Goal: Task Accomplishment & Management: Complete application form

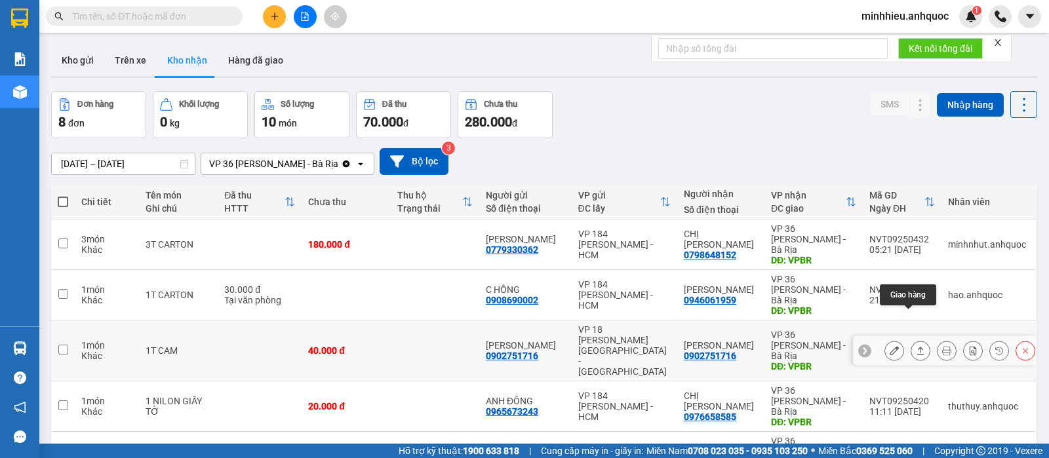
click at [916, 346] on icon at bounding box center [920, 350] width 9 height 9
click at [890, 346] on icon at bounding box center [894, 350] width 9 height 9
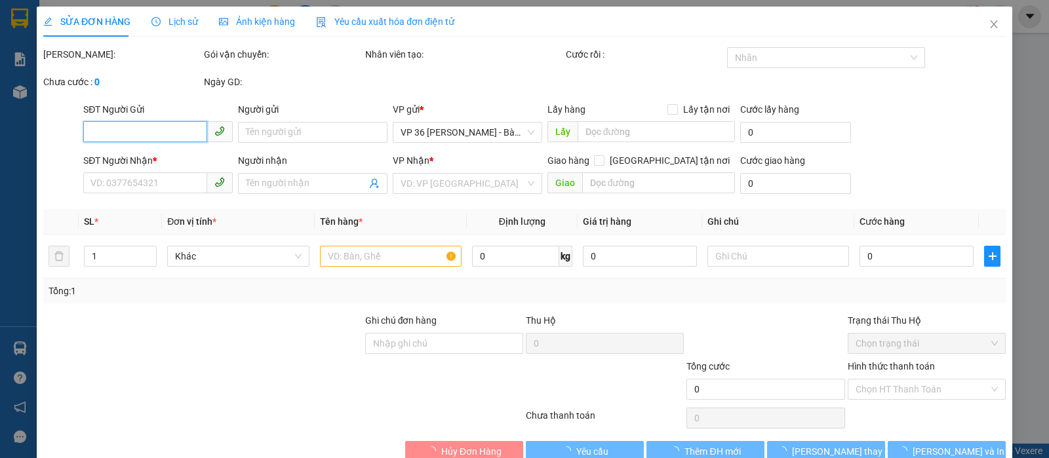
type input "0902751716"
type input "[PERSON_NAME]"
type input "0902751716"
type input "[PERSON_NAME]"
type input "VPBR"
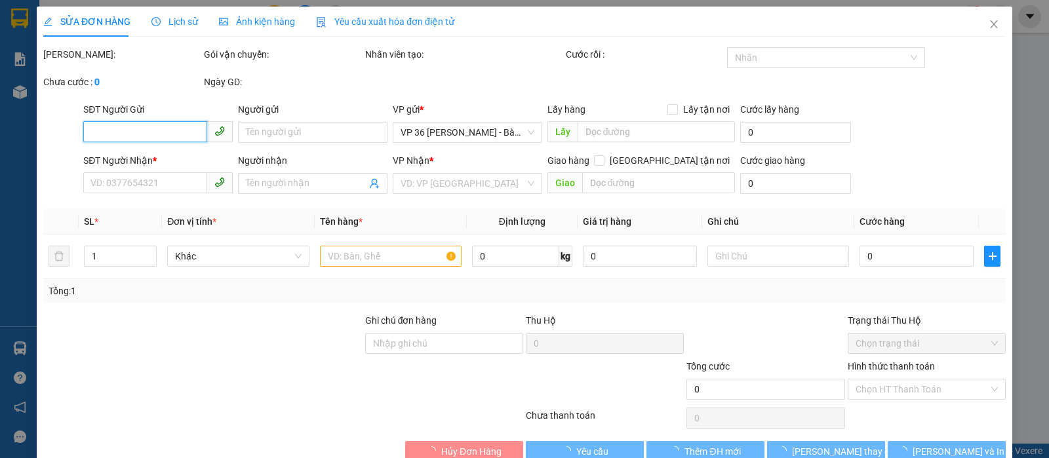
type input "40.000"
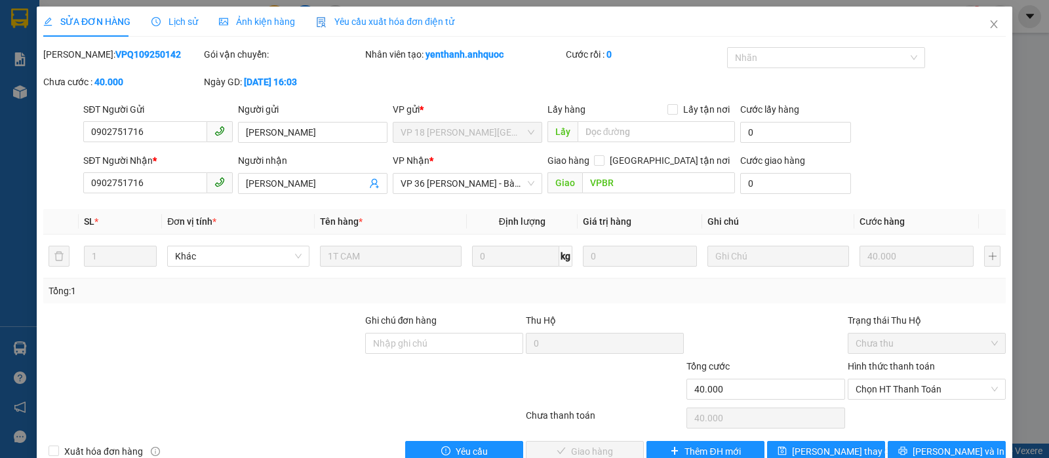
click at [195, 24] on div "SỬA ĐƠN HÀNG Lịch sử Ảnh kiện hàng Yêu cầu xuất hóa đơn điện tử" at bounding box center [248, 22] width 411 height 30
click at [167, 24] on span "Lịch sử" at bounding box center [175, 21] width 47 height 10
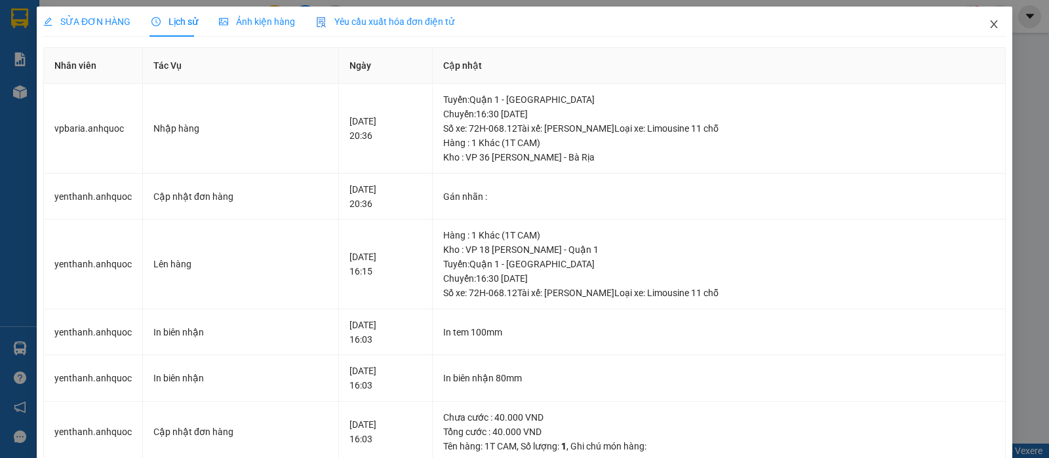
click at [989, 27] on icon "close" at bounding box center [994, 24] width 10 height 10
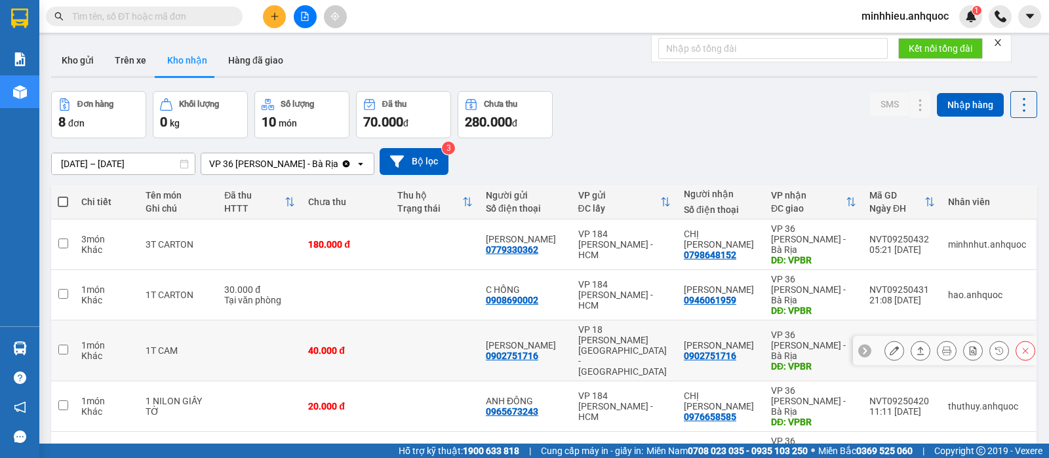
click at [885, 340] on button at bounding box center [894, 351] width 18 height 23
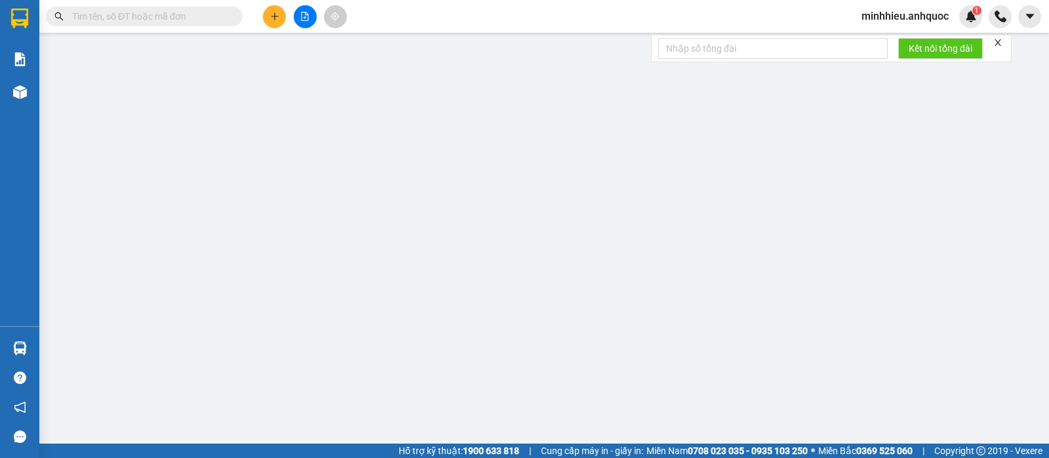
type input "0902751716"
type input "[PERSON_NAME]"
type input "0902751716"
type input "[PERSON_NAME]"
type input "VPBR"
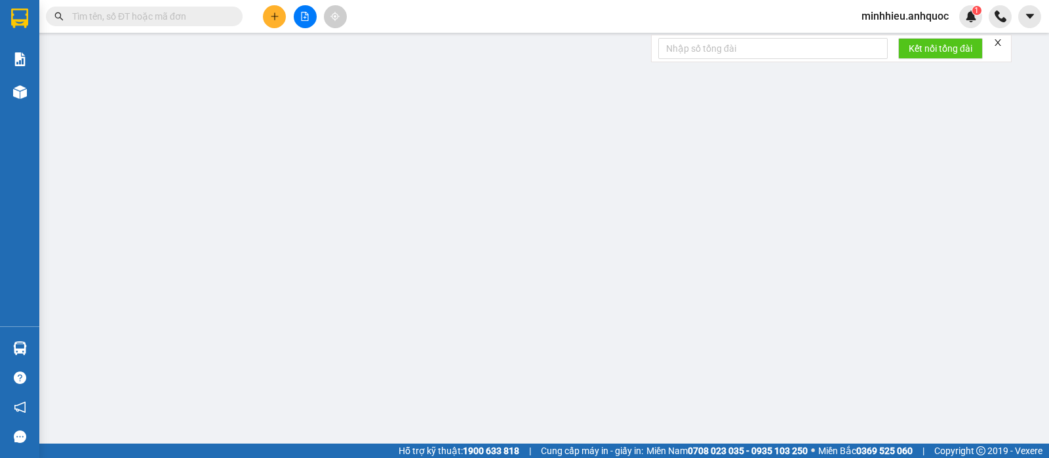
type input "40.000"
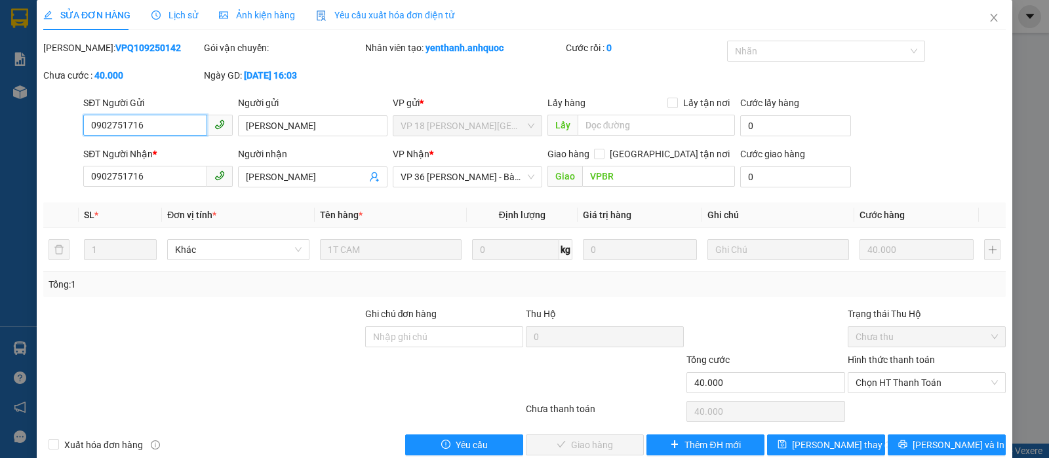
scroll to position [23, 0]
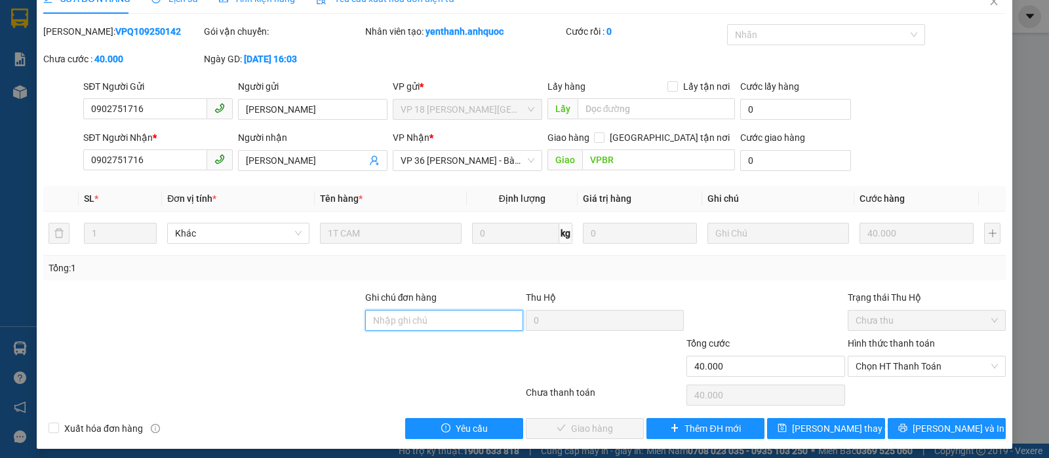
drag, startPoint x: 483, startPoint y: 327, endPoint x: 506, endPoint y: 357, distance: 37.8
click at [482, 327] on input "Ghi chú đơn hàng" at bounding box center [444, 320] width 158 height 21
type input "TTTM VP"
click at [927, 361] on span "Chọn HT Thanh Toán" at bounding box center [927, 367] width 142 height 20
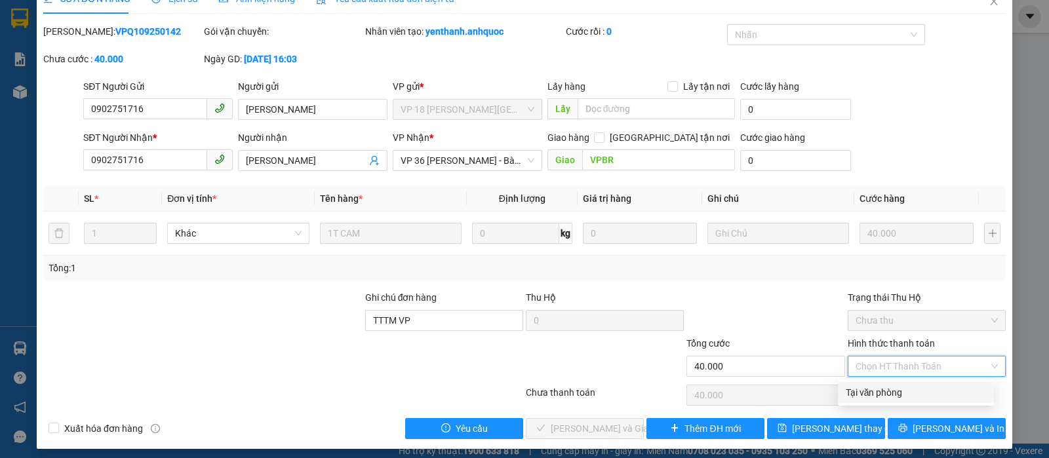
click at [924, 386] on div "Tại văn phòng" at bounding box center [916, 393] width 140 height 14
type input "0"
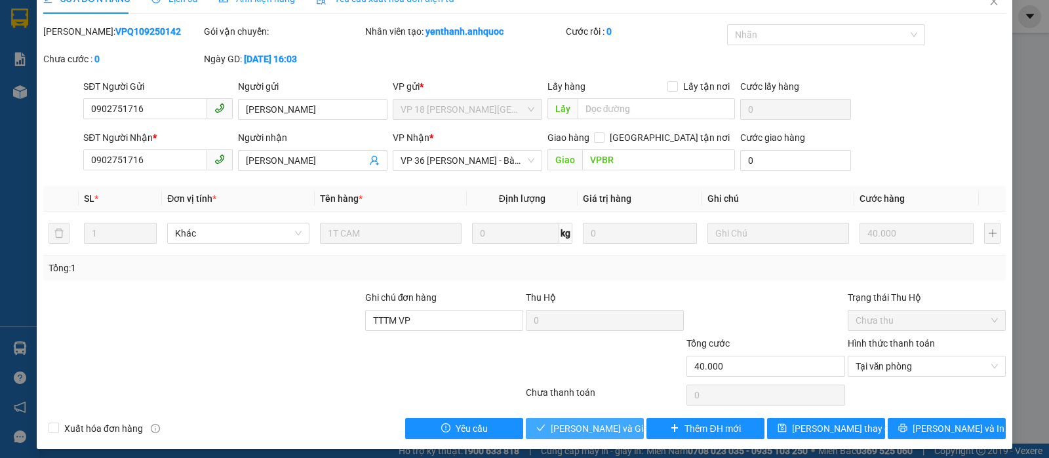
click at [580, 434] on span "[PERSON_NAME] và Giao hàng" at bounding box center [614, 429] width 126 height 14
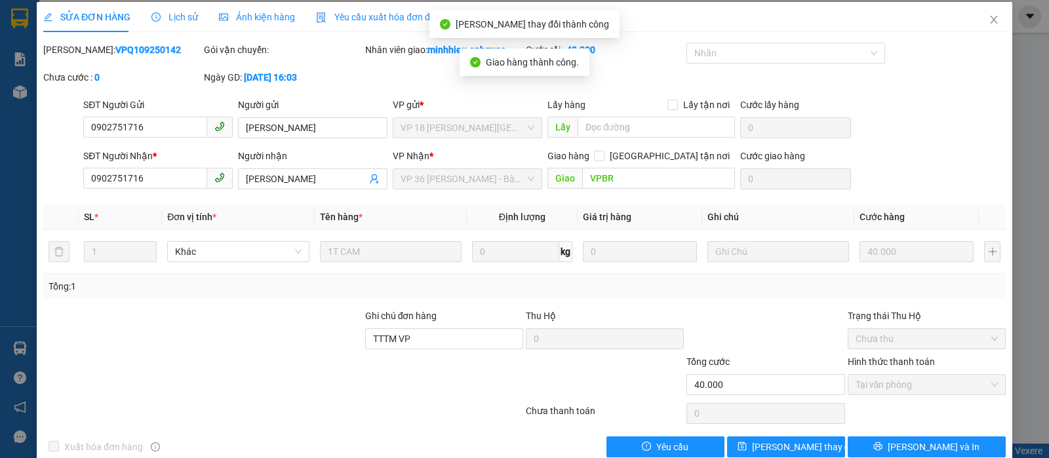
scroll to position [0, 0]
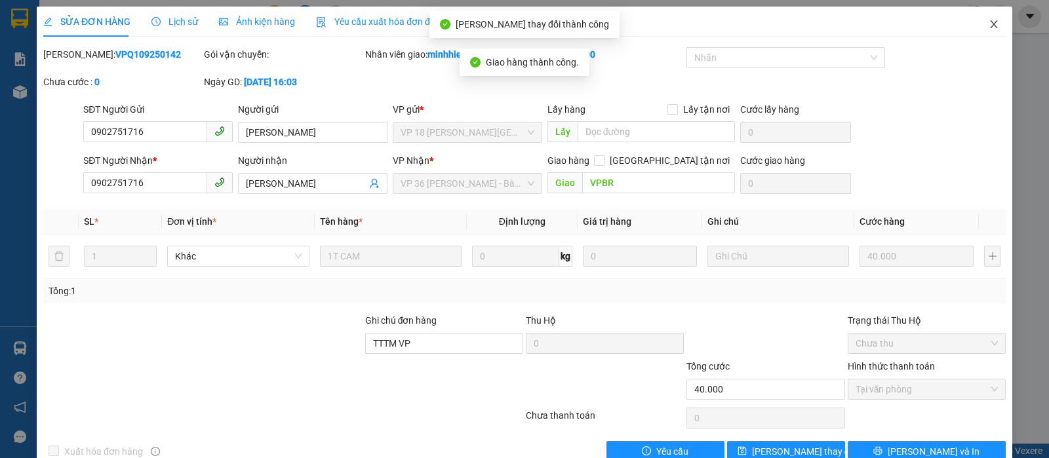
click at [989, 24] on icon "close" at bounding box center [994, 24] width 10 height 10
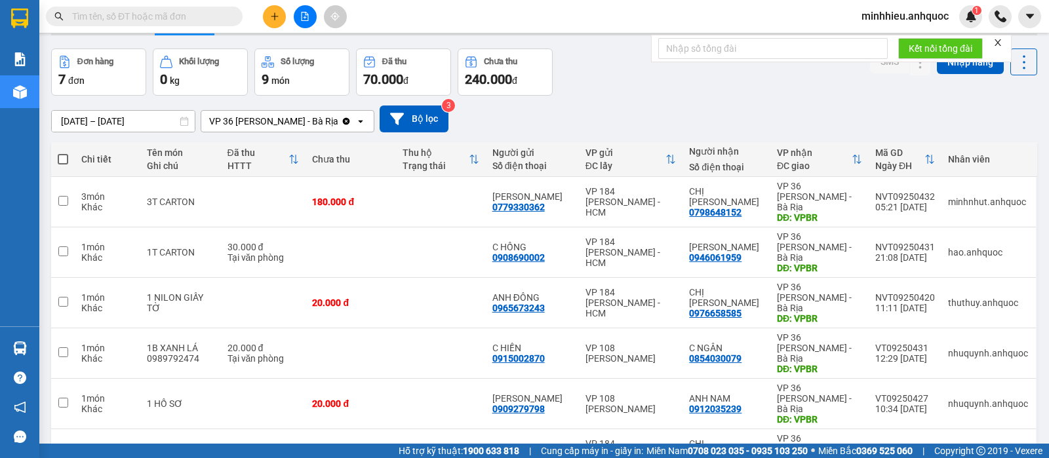
scroll to position [82, 0]
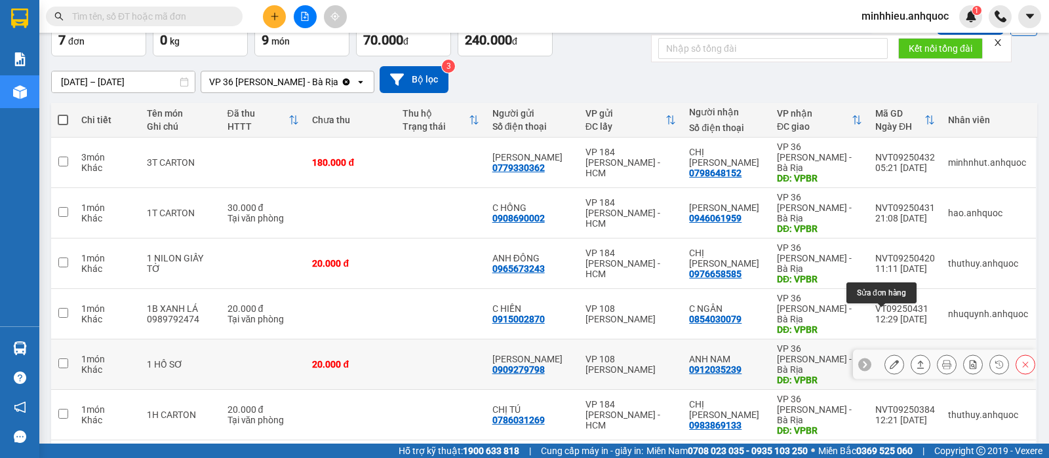
click at [885, 354] on button at bounding box center [894, 365] width 18 height 23
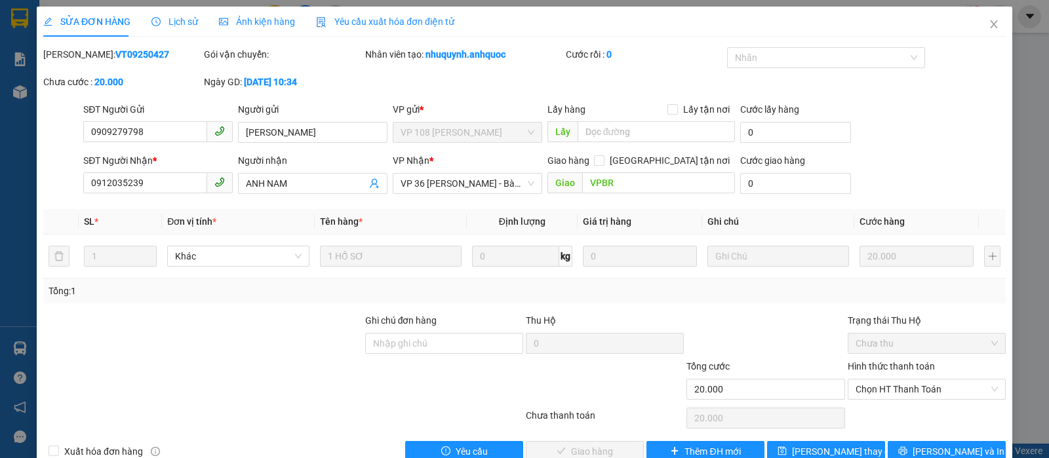
click at [152, 32] on div "Lịch sử" at bounding box center [175, 22] width 47 height 30
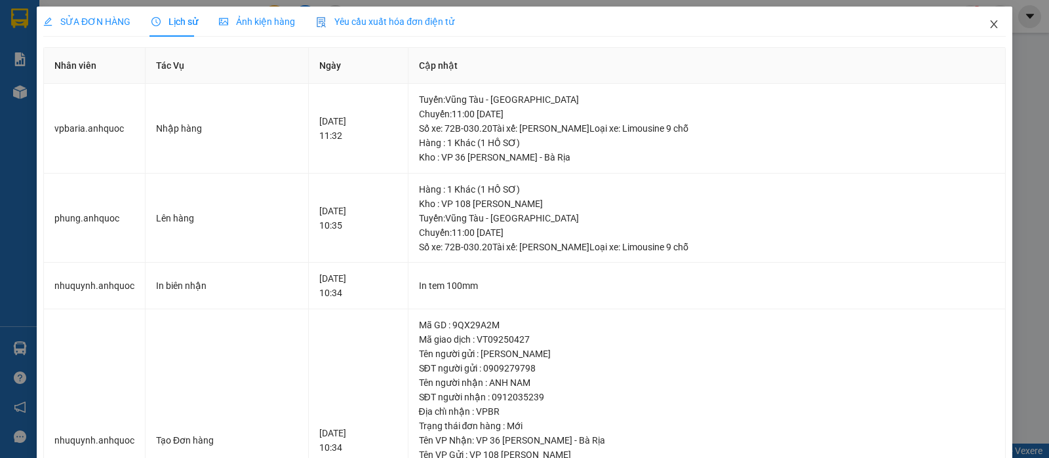
click at [989, 22] on icon "close" at bounding box center [994, 24] width 10 height 10
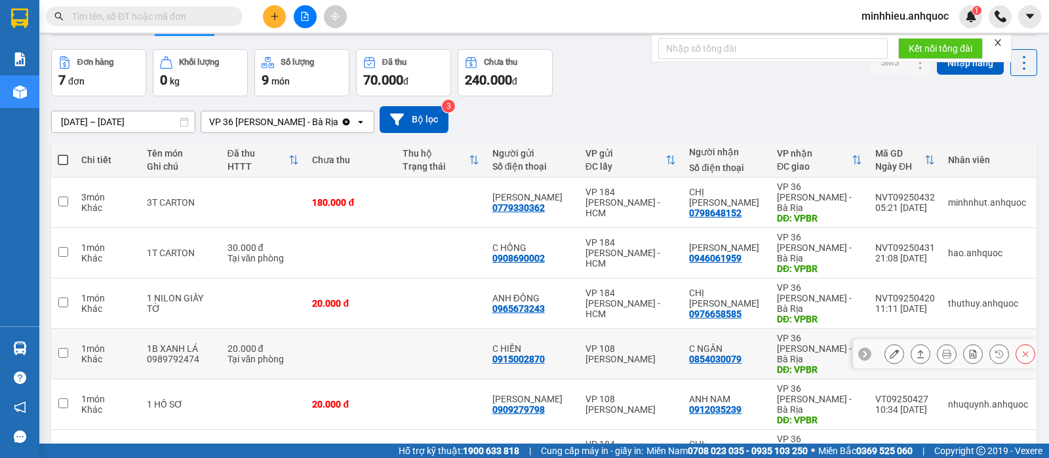
scroll to position [82, 0]
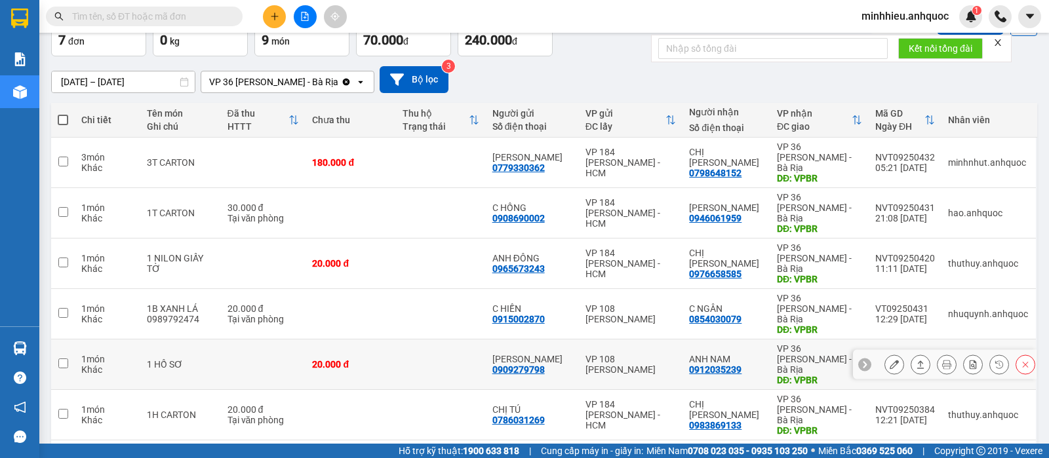
click at [890, 360] on icon at bounding box center [894, 364] width 9 height 9
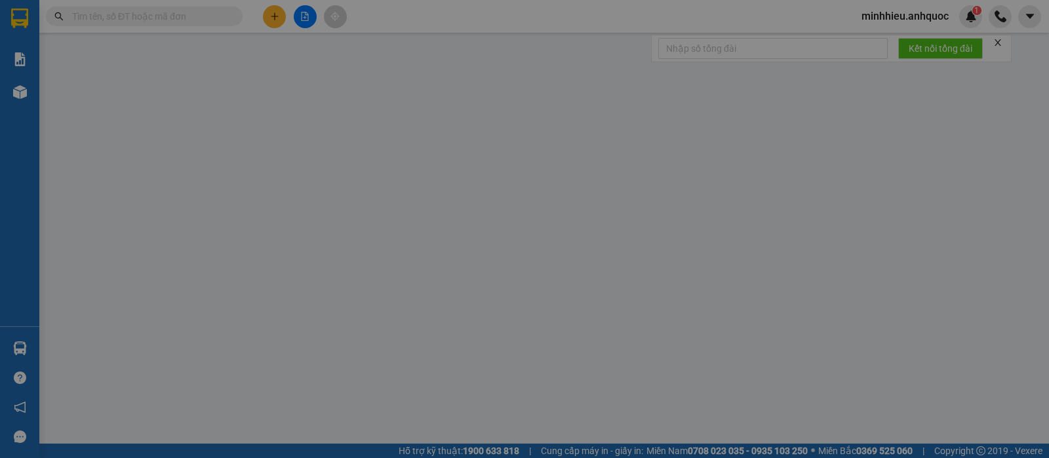
type input "0909279798"
type input "[PERSON_NAME]"
type input "0912035239"
type input "ANH NAM"
type input "VPBR"
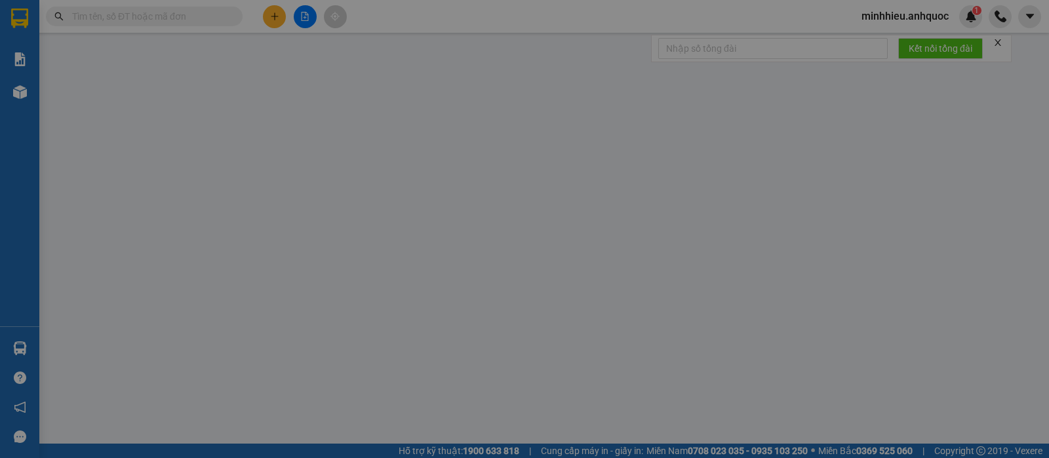
type input "20.000"
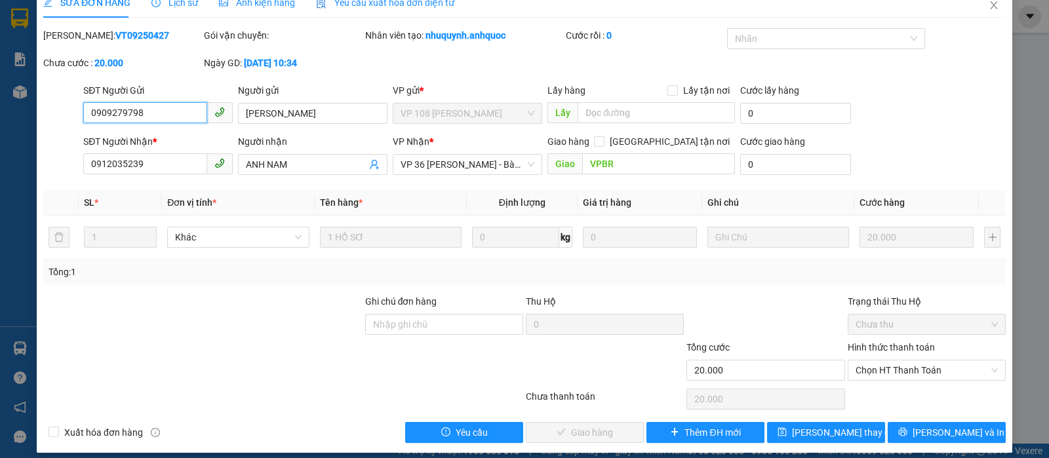
scroll to position [30, 0]
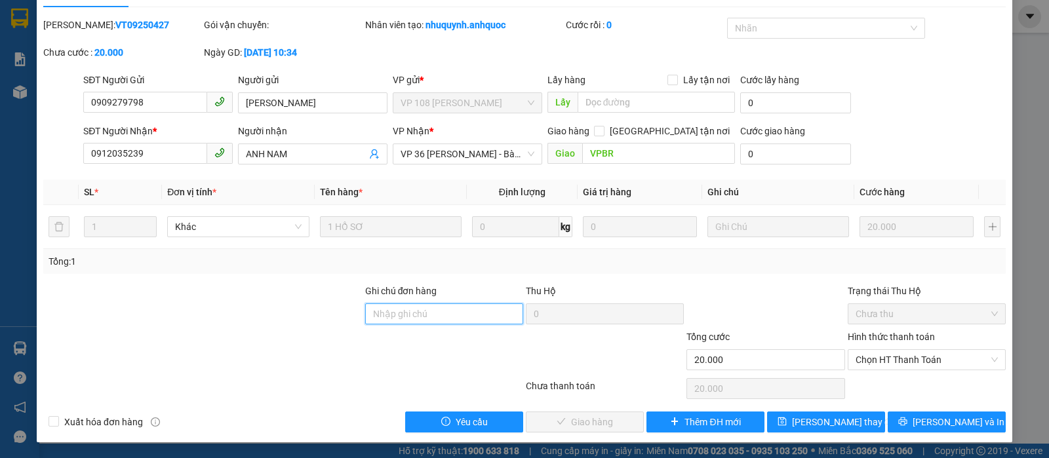
drag, startPoint x: 412, startPoint y: 312, endPoint x: 386, endPoint y: 313, distance: 26.3
click at [412, 312] on input "Ghi chú đơn hàng" at bounding box center [444, 314] width 158 height 21
type input "TTTM VP"
click at [925, 357] on span "Chọn HT Thanh Toán" at bounding box center [927, 360] width 142 height 20
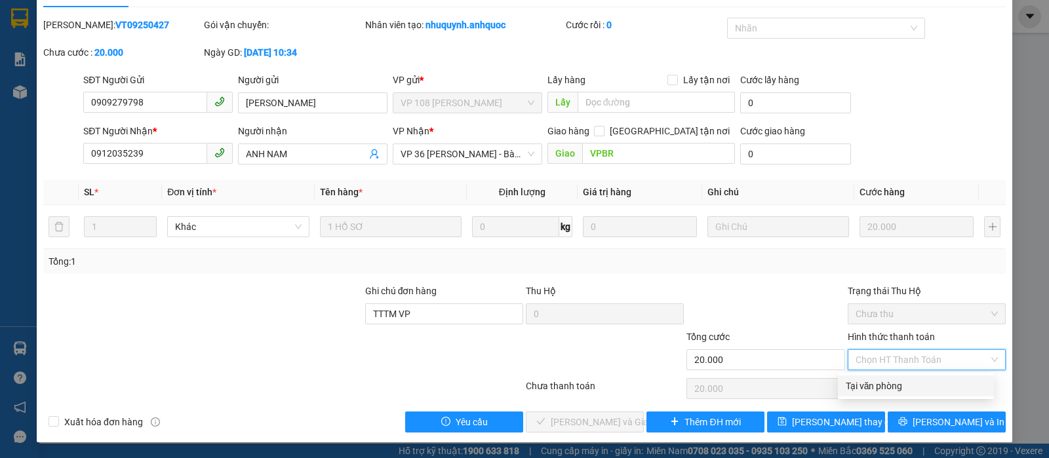
click at [856, 386] on div "Tại văn phòng" at bounding box center [916, 386] width 140 height 14
type input "0"
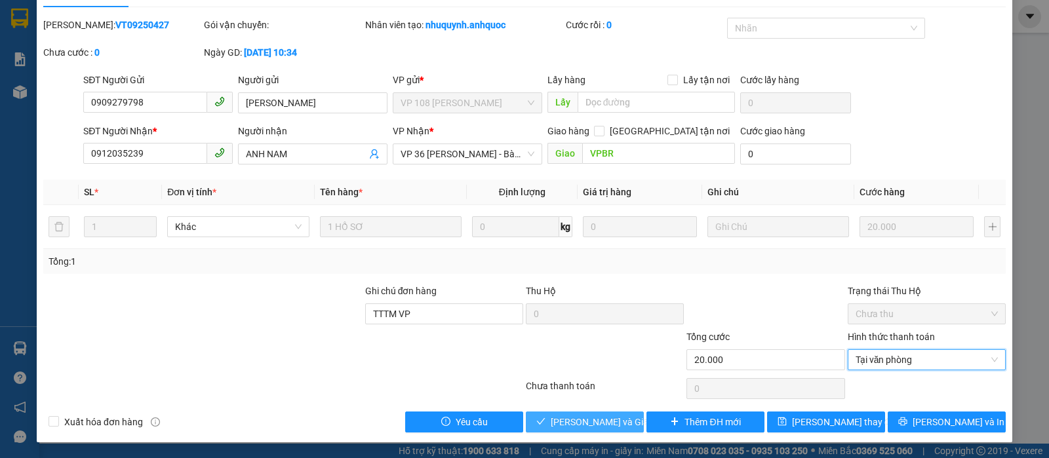
click at [603, 424] on span "[PERSON_NAME] và Giao hàng" at bounding box center [614, 422] width 126 height 14
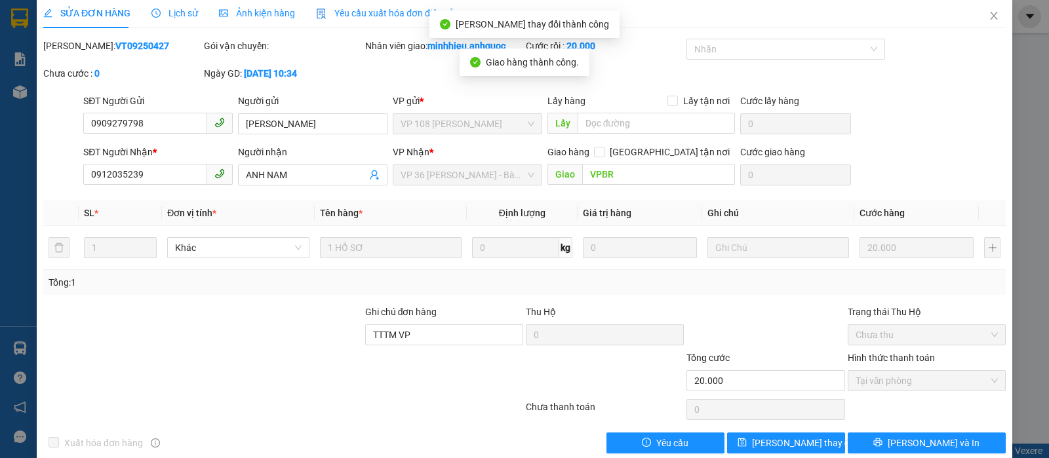
scroll to position [0, 0]
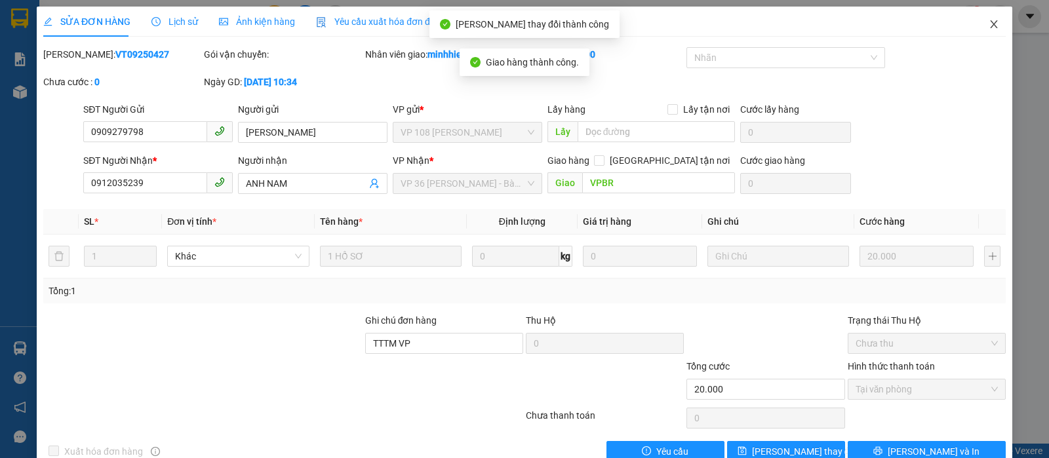
click at [989, 23] on icon "close" at bounding box center [994, 24] width 10 height 10
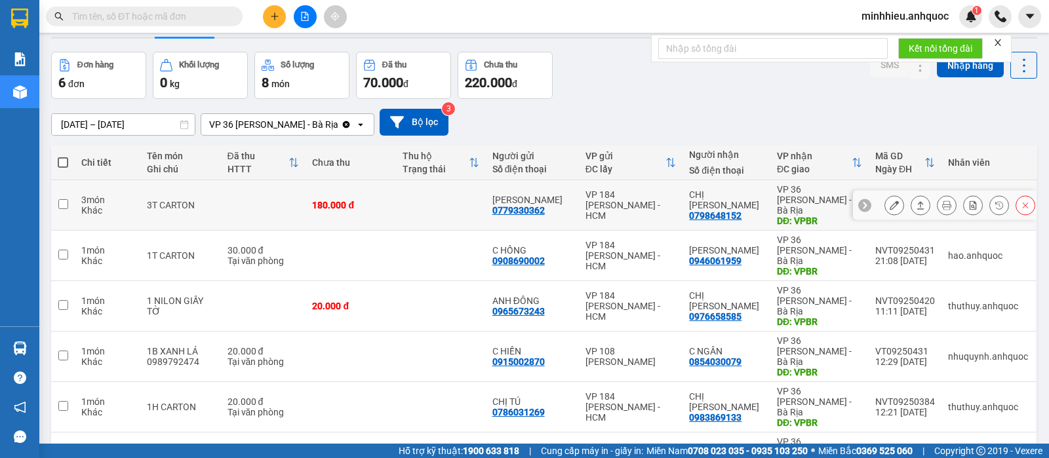
scroll to position [70, 0]
